Goal: Task Accomplishment & Management: Manage account settings

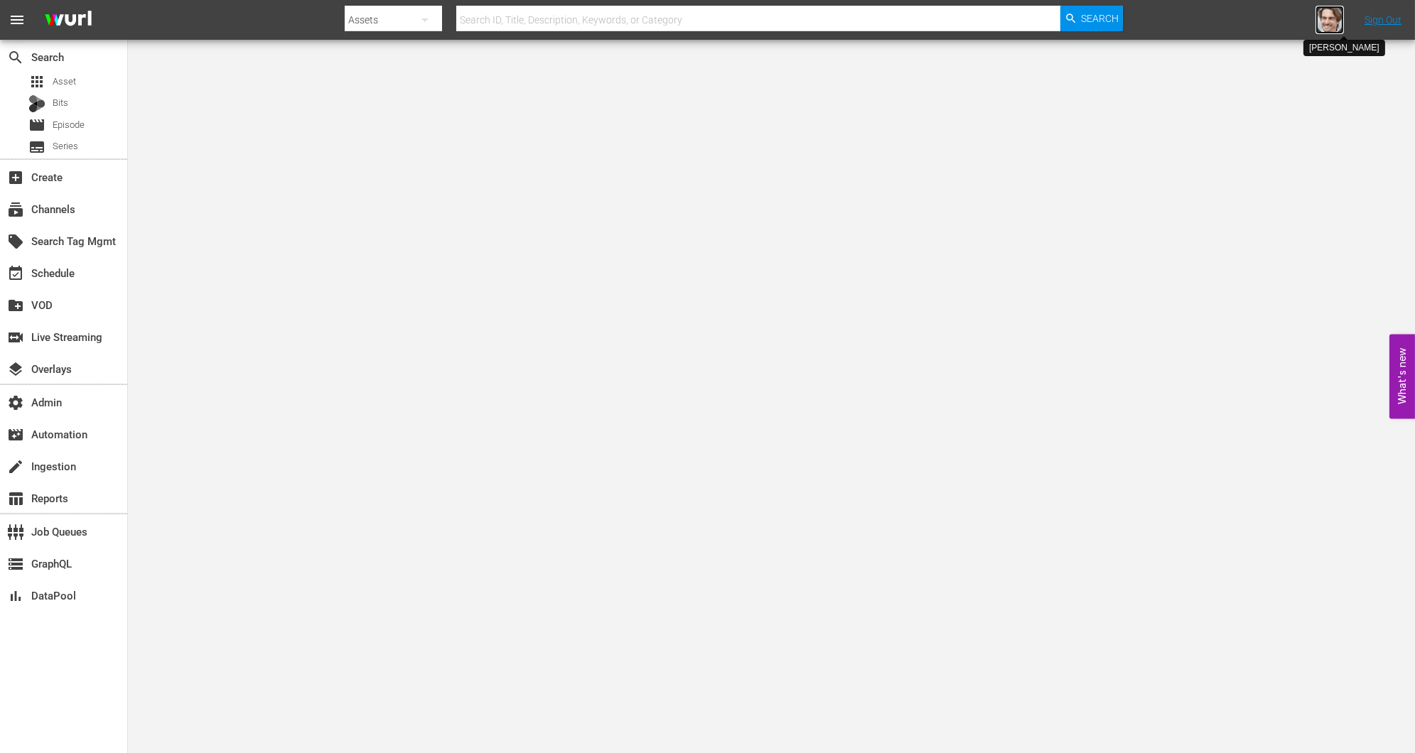
click at [1328, 21] on img at bounding box center [1330, 20] width 28 height 28
click at [1316, 21] on input "text" at bounding box center [1293, 22] width 182 height 34
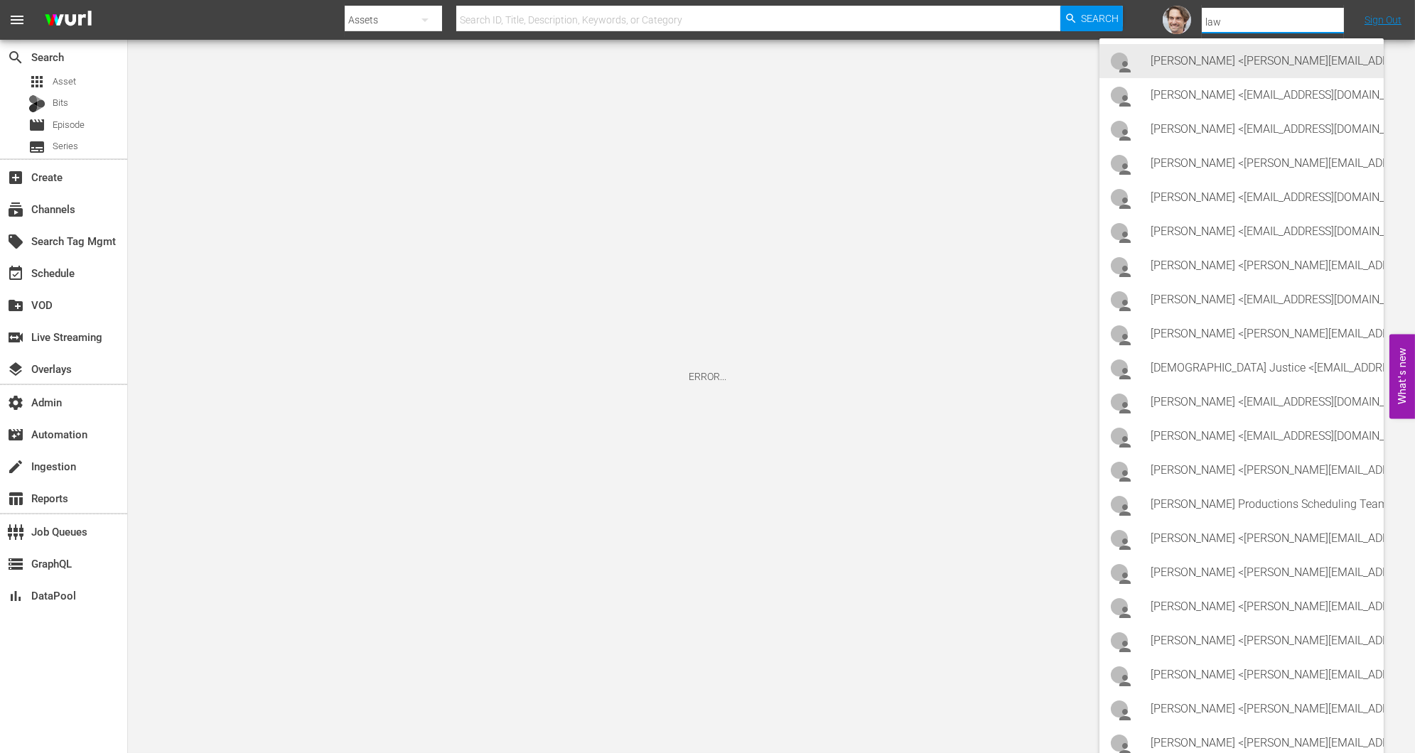
click at [1294, 59] on div "Alex Kopacz <alex@lawandcrime.com>" at bounding box center [1262, 61] width 222 height 34
type input "Alex Kopacz (11312115)"
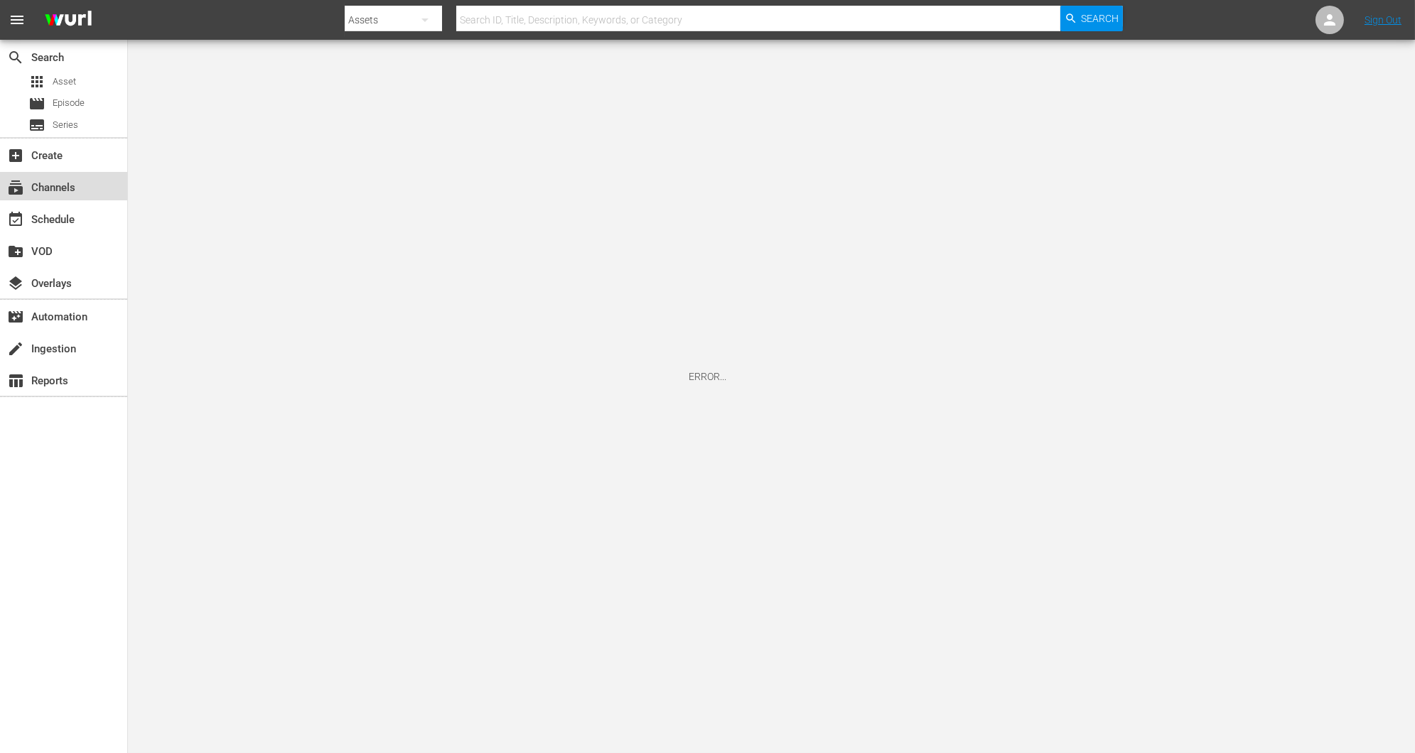
click at [58, 197] on div "subscriptions Channels" at bounding box center [63, 186] width 127 height 28
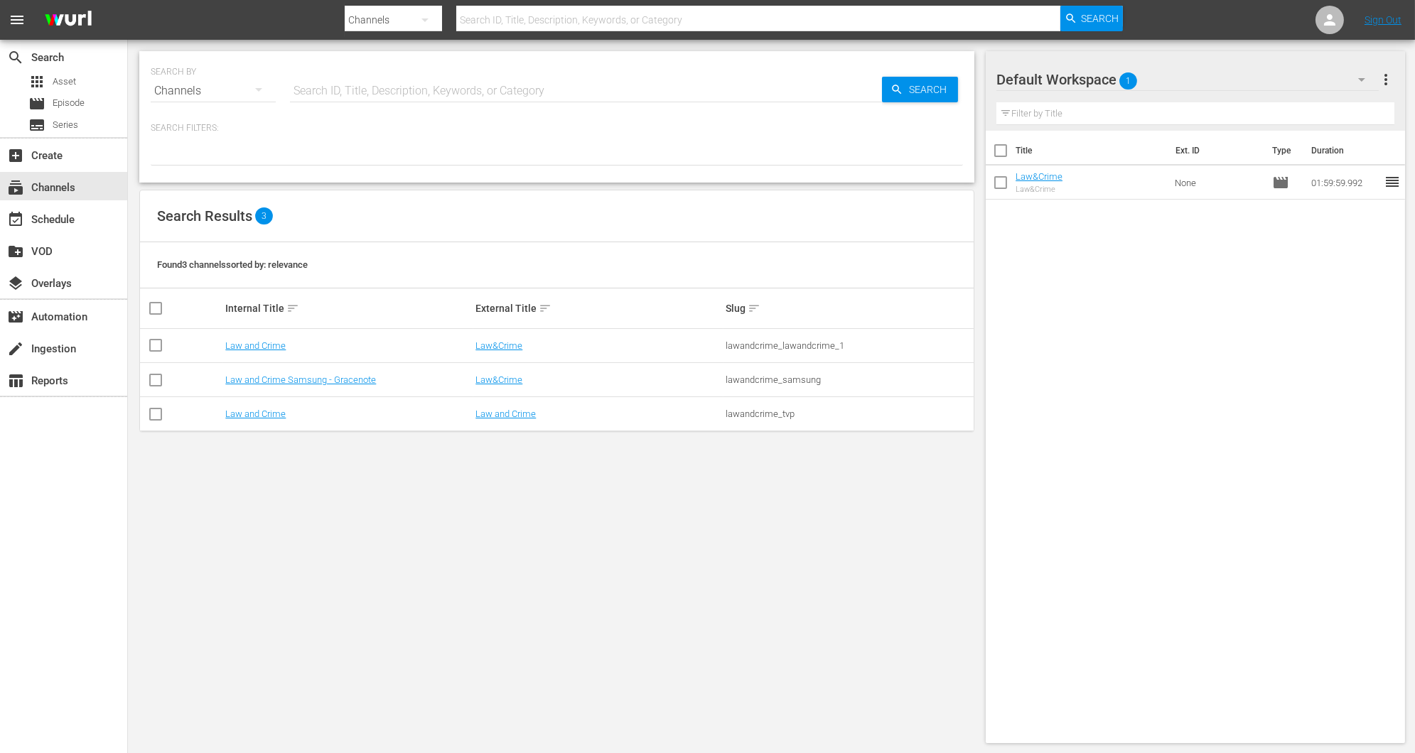
click at [758, 414] on div "lawandcrime_tvp" at bounding box center [849, 414] width 246 height 11
copy div "lawandcrime_tvp"
click at [264, 409] on link "Law and Crime" at bounding box center [255, 414] width 60 height 11
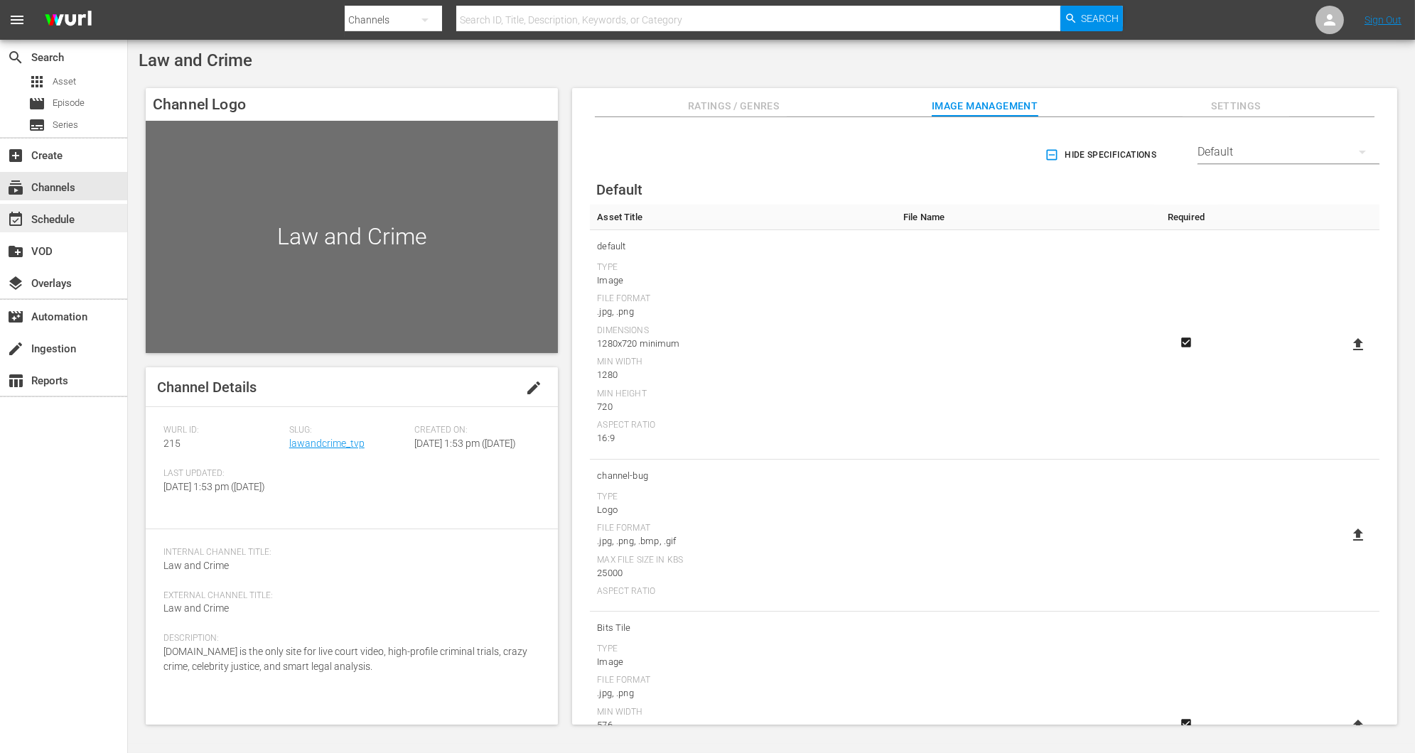
click at [62, 228] on div "event_available Schedule" at bounding box center [63, 218] width 127 height 28
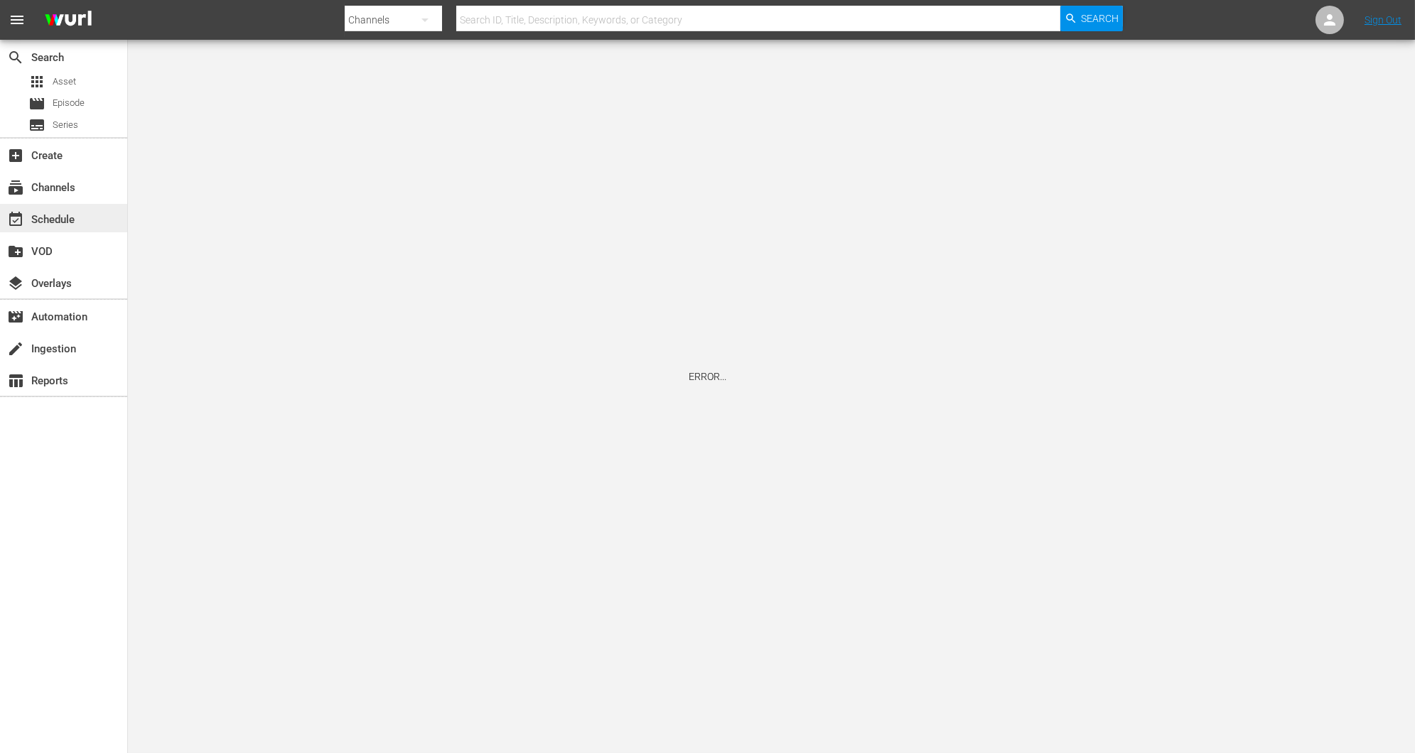
click at [61, 224] on div "event_available Schedule" at bounding box center [40, 217] width 80 height 13
click at [1333, 11] on icon at bounding box center [1329, 19] width 17 height 17
click at [1326, 17] on icon at bounding box center [1329, 19] width 17 height 17
click at [1321, 23] on icon at bounding box center [1329, 19] width 17 height 17
click at [1385, 23] on link "Sign Out" at bounding box center [1383, 19] width 37 height 11
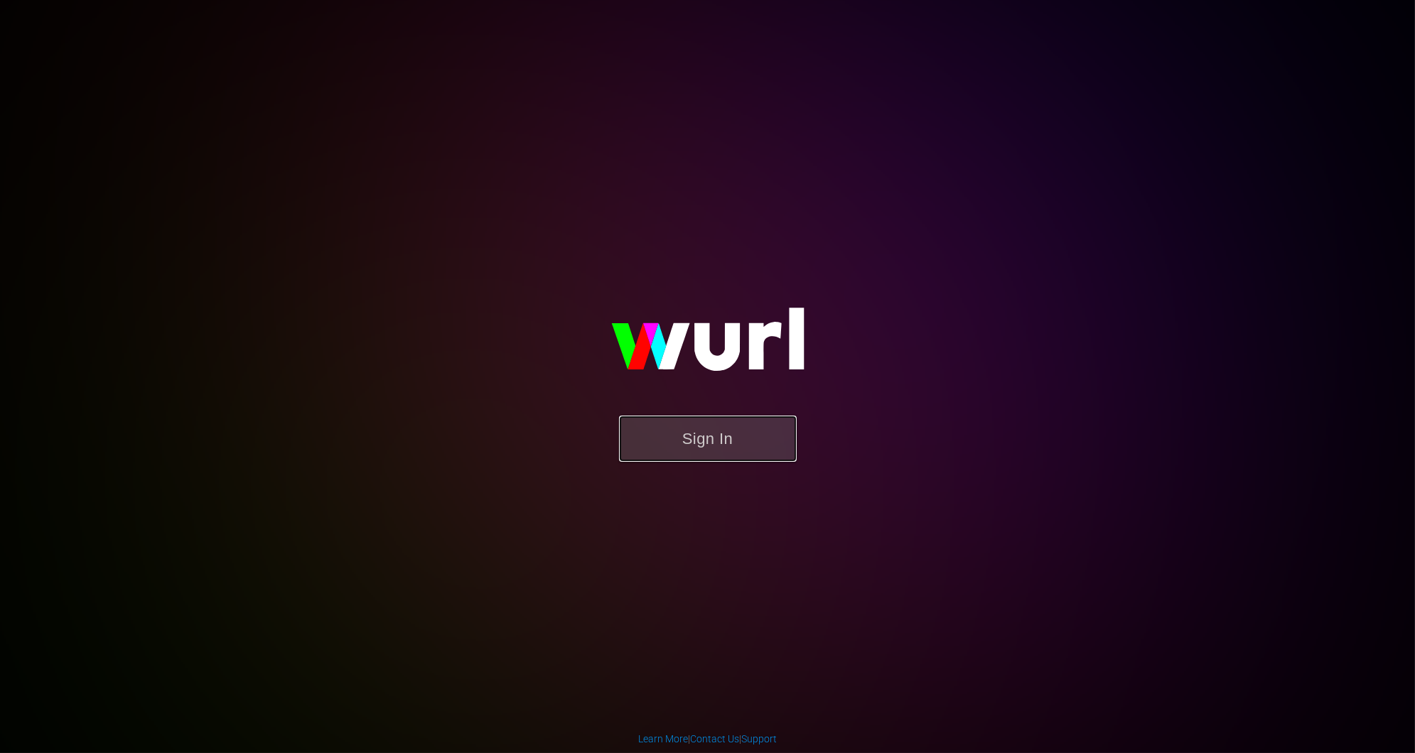
click at [752, 429] on button "Sign In" at bounding box center [708, 439] width 178 height 46
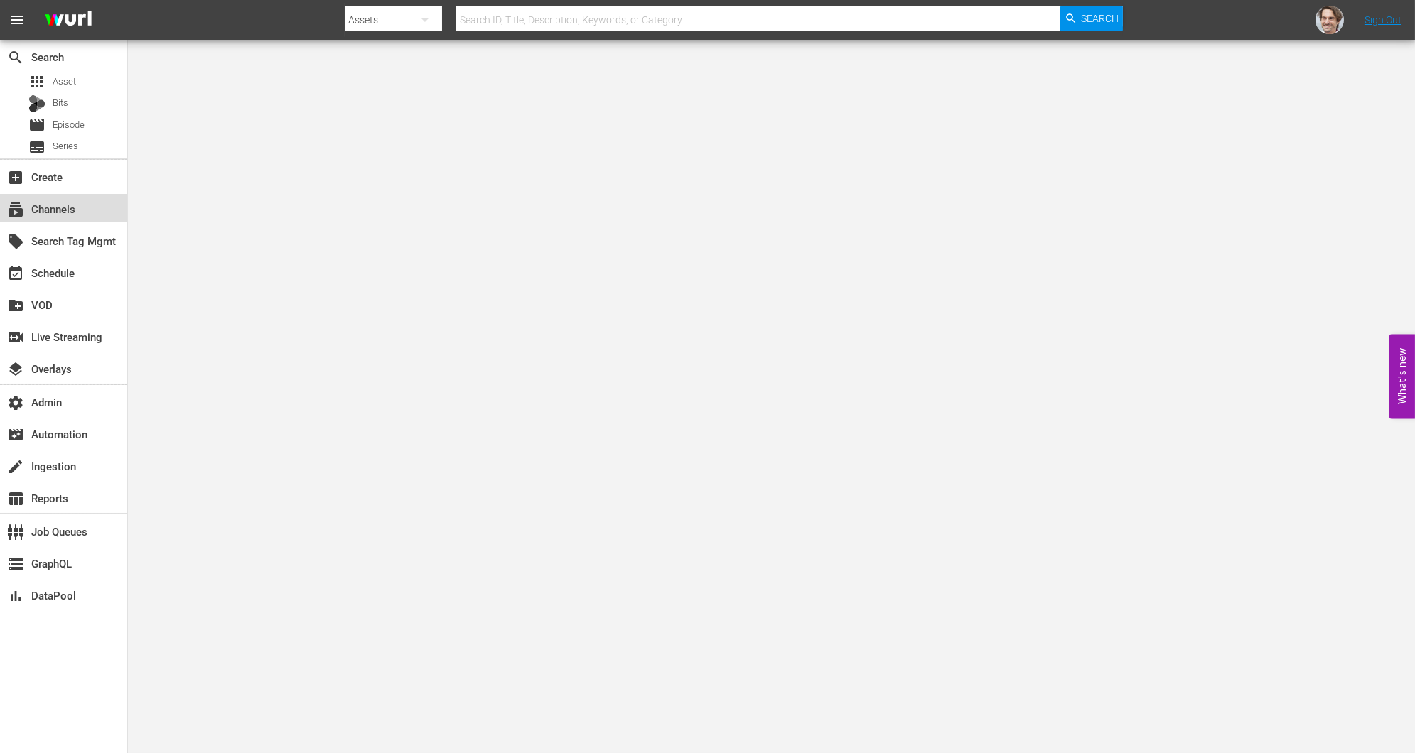
click at [57, 204] on div "subscriptions Channels" at bounding box center [40, 206] width 80 height 13
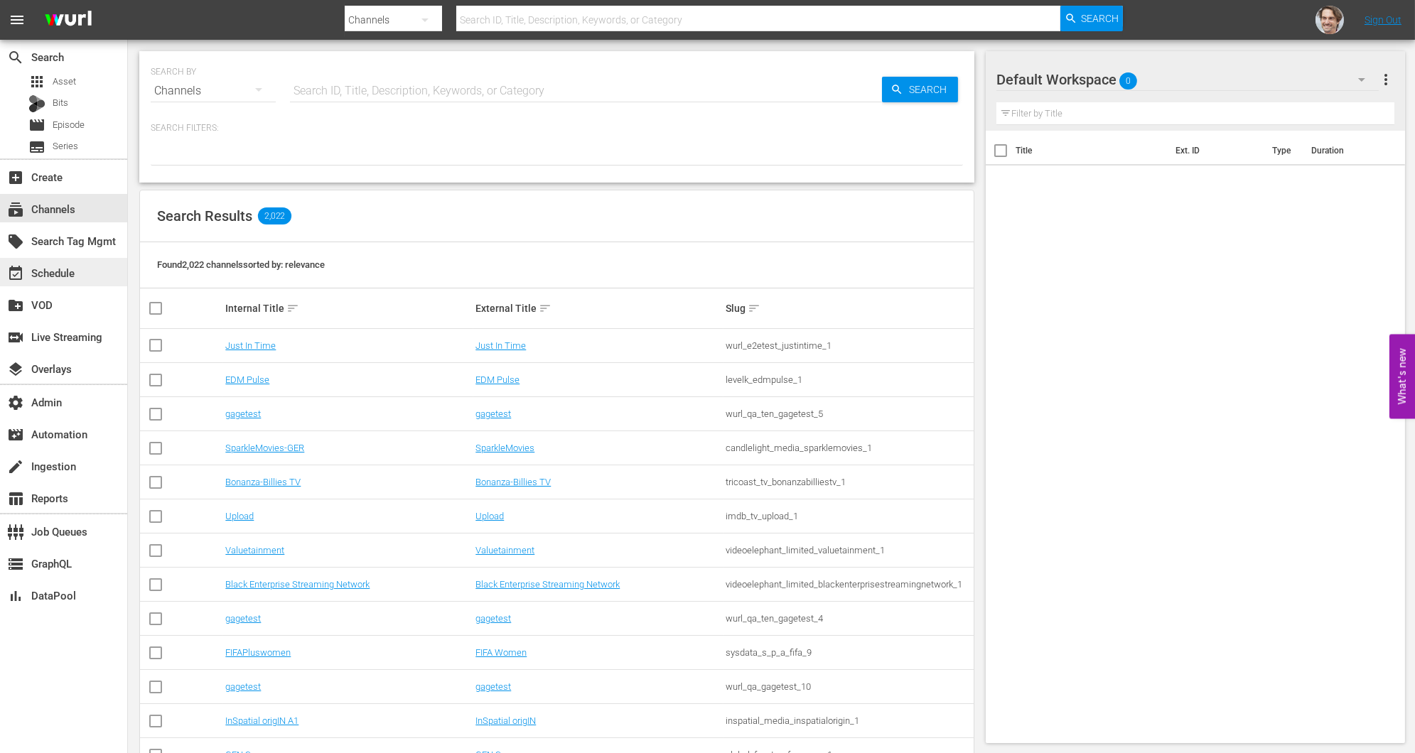
click at [43, 269] on div "event_available Schedule" at bounding box center [40, 270] width 80 height 13
